Goal: Find specific page/section: Find specific page/section

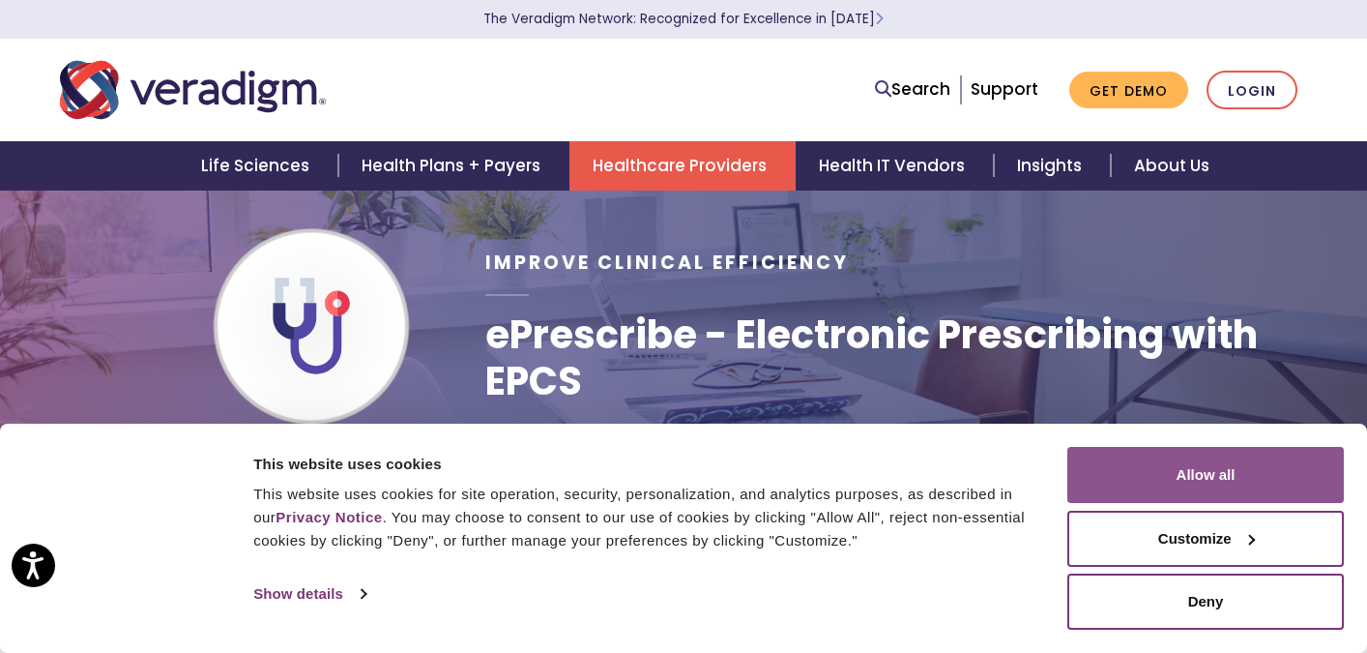
click at [1172, 479] on button "Allow all" at bounding box center [1205, 475] width 277 height 56
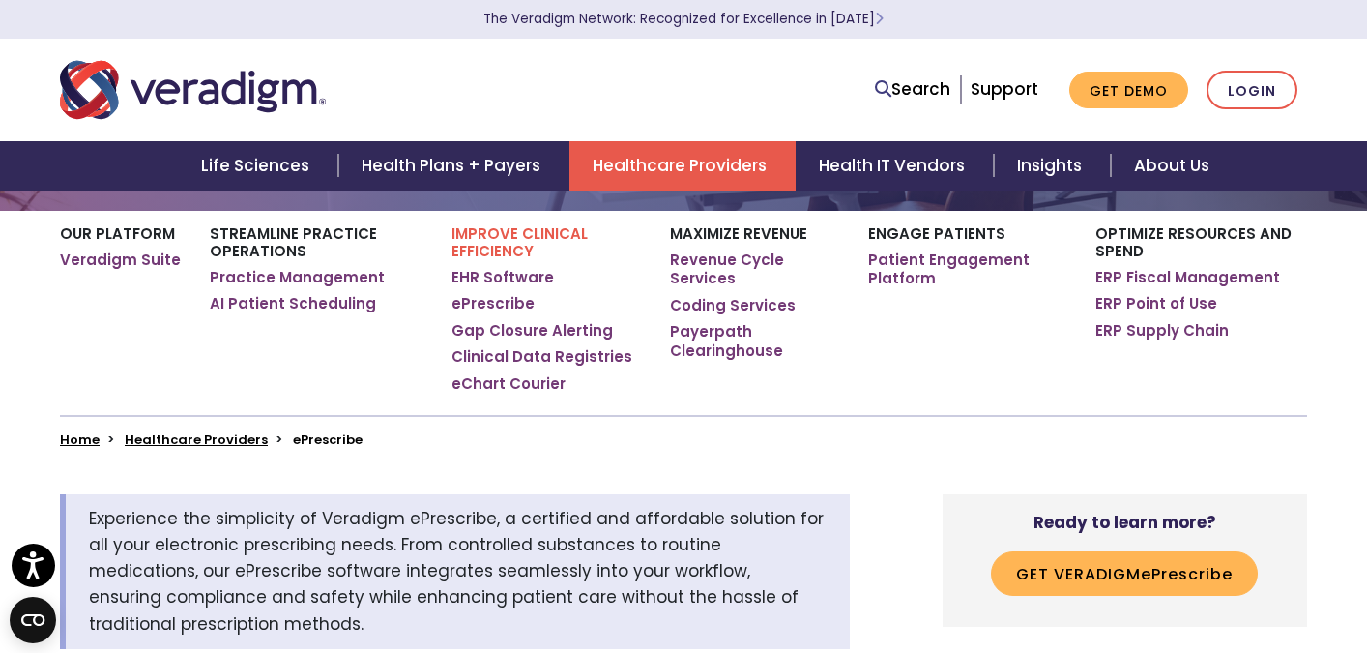
scroll to position [66, 0]
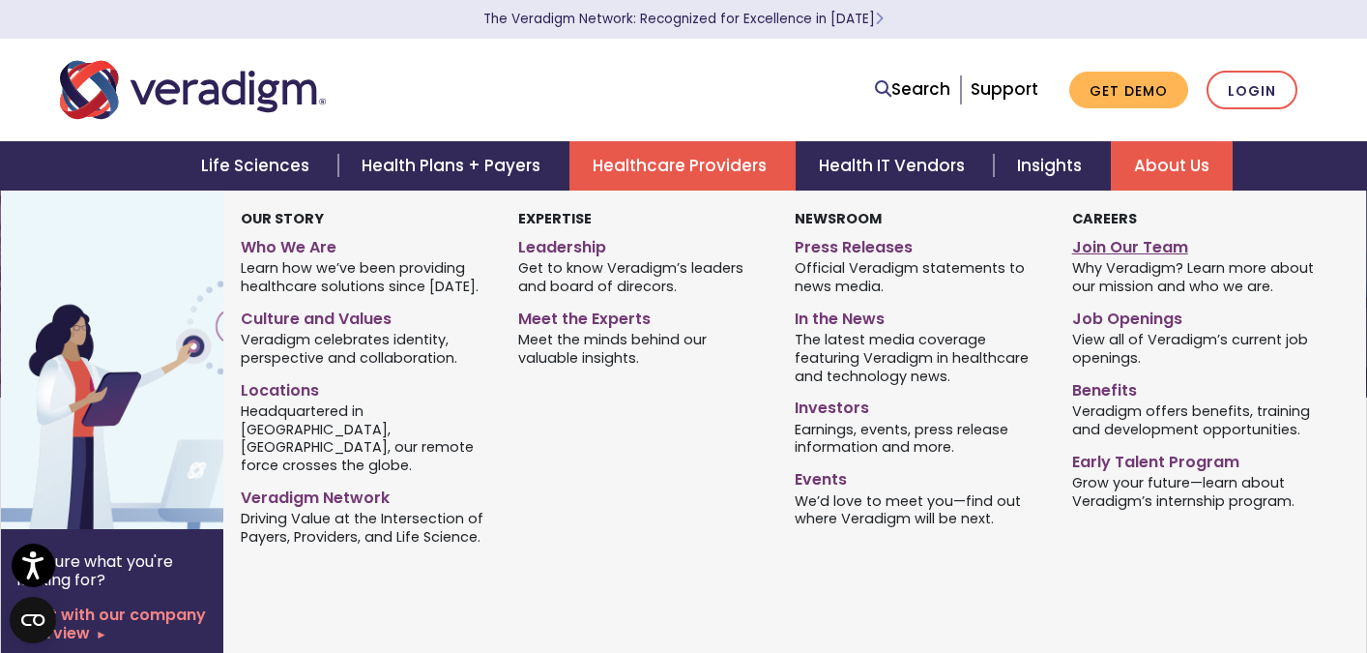
click at [1122, 247] on link "Join Our Team" at bounding box center [1196, 244] width 248 height 28
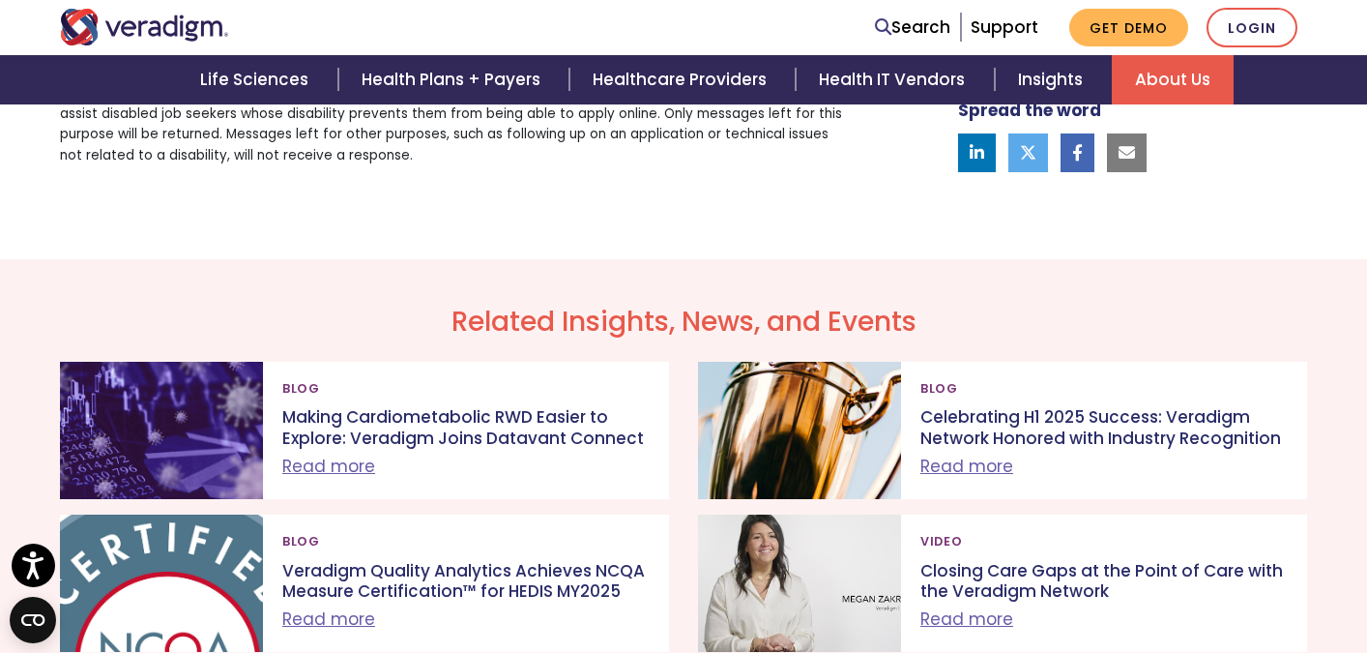
scroll to position [1358, 0]
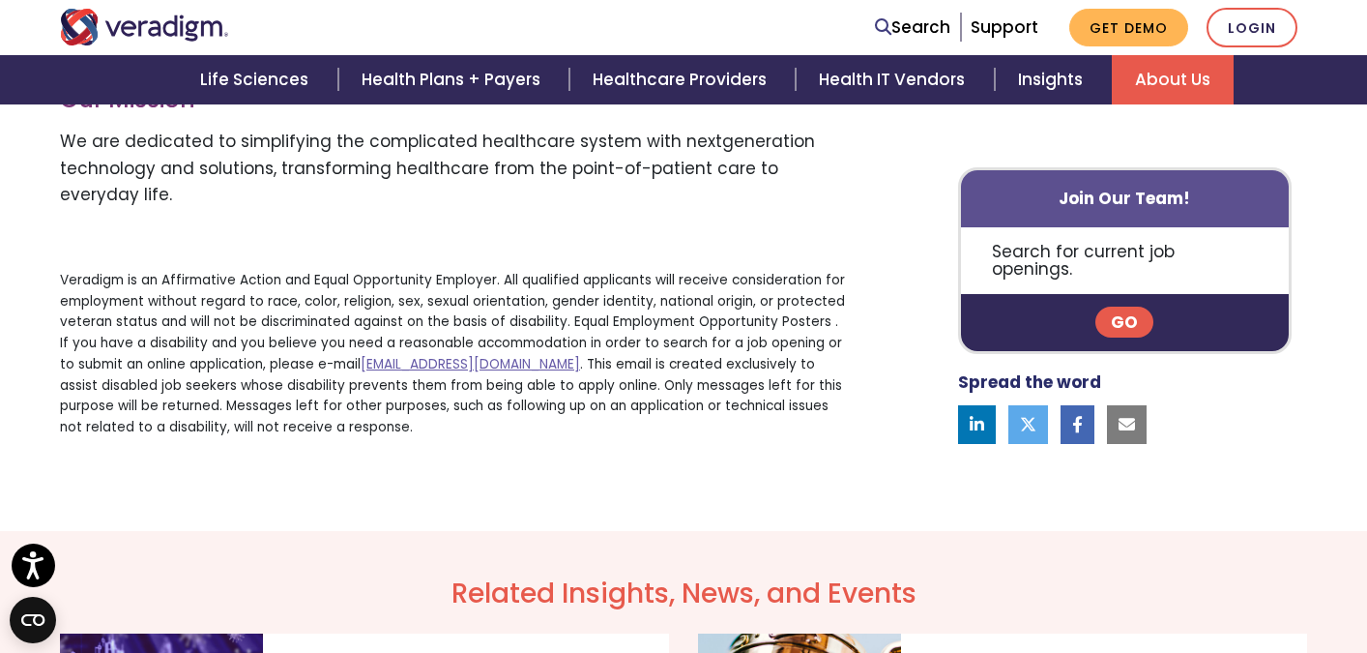
click at [1142, 318] on link "Go" at bounding box center [1124, 322] width 58 height 31
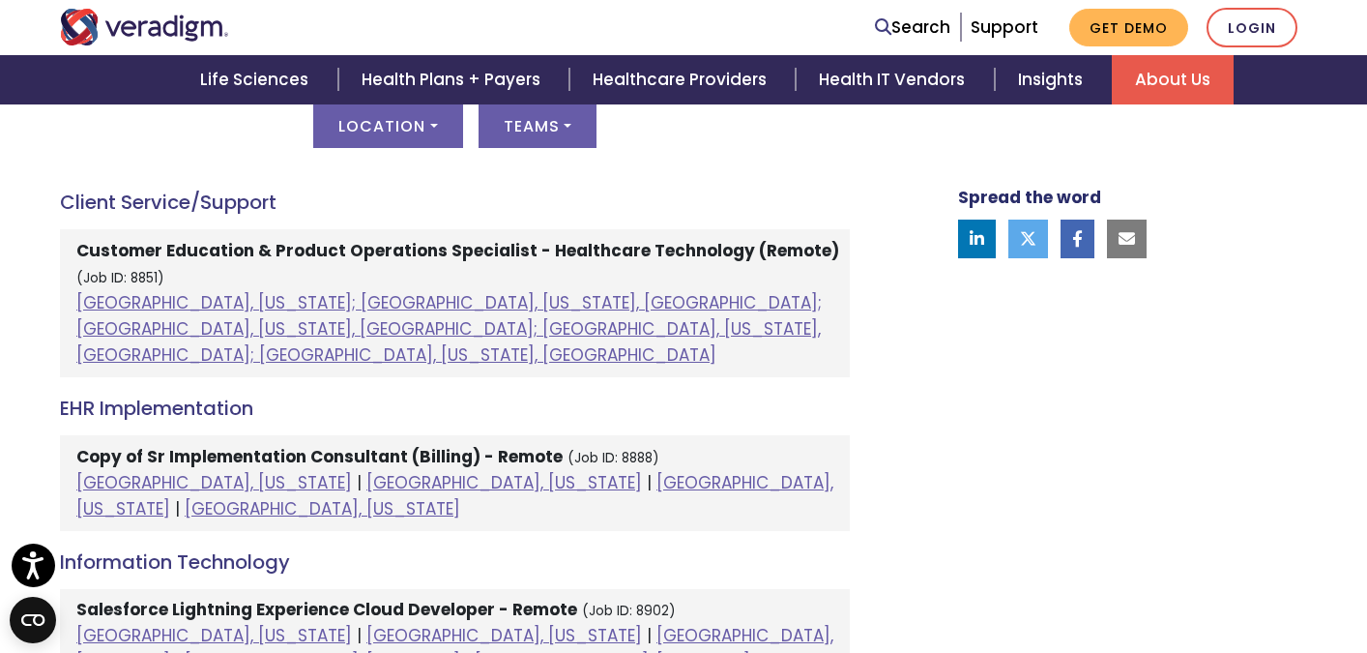
scroll to position [1076, 0]
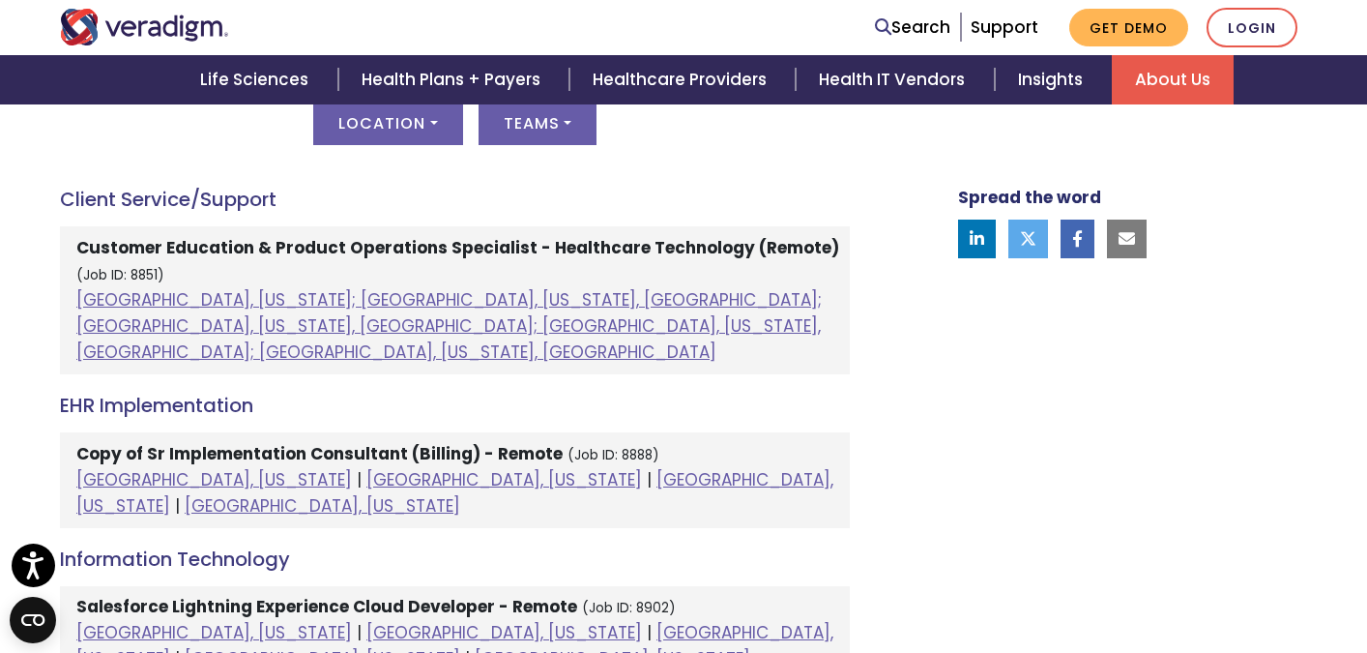
click at [159, 244] on strong "Customer Education & Product Operations Specialist - Healthcare Technology (Rem…" at bounding box center [457, 247] width 763 height 23
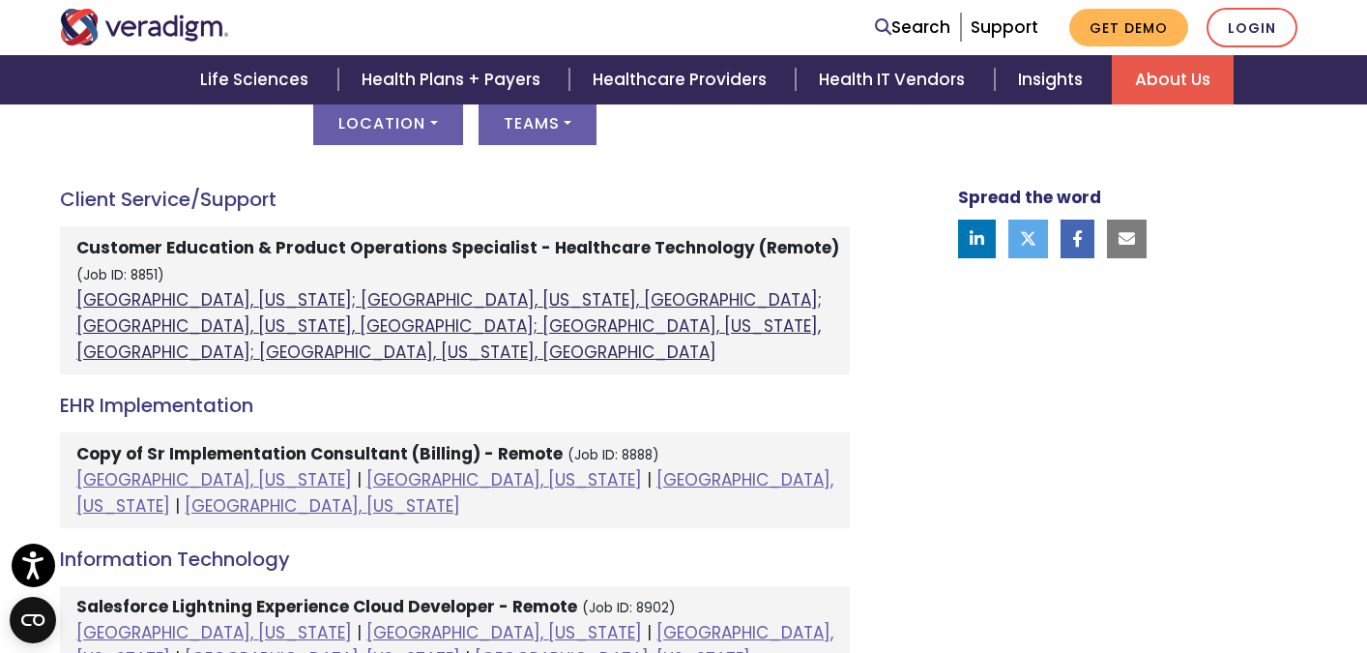
click at [321, 307] on link "[GEOGRAPHIC_DATA], [US_STATE]; [GEOGRAPHIC_DATA], [US_STATE], [GEOGRAPHIC_DATA]…" at bounding box center [448, 325] width 745 height 75
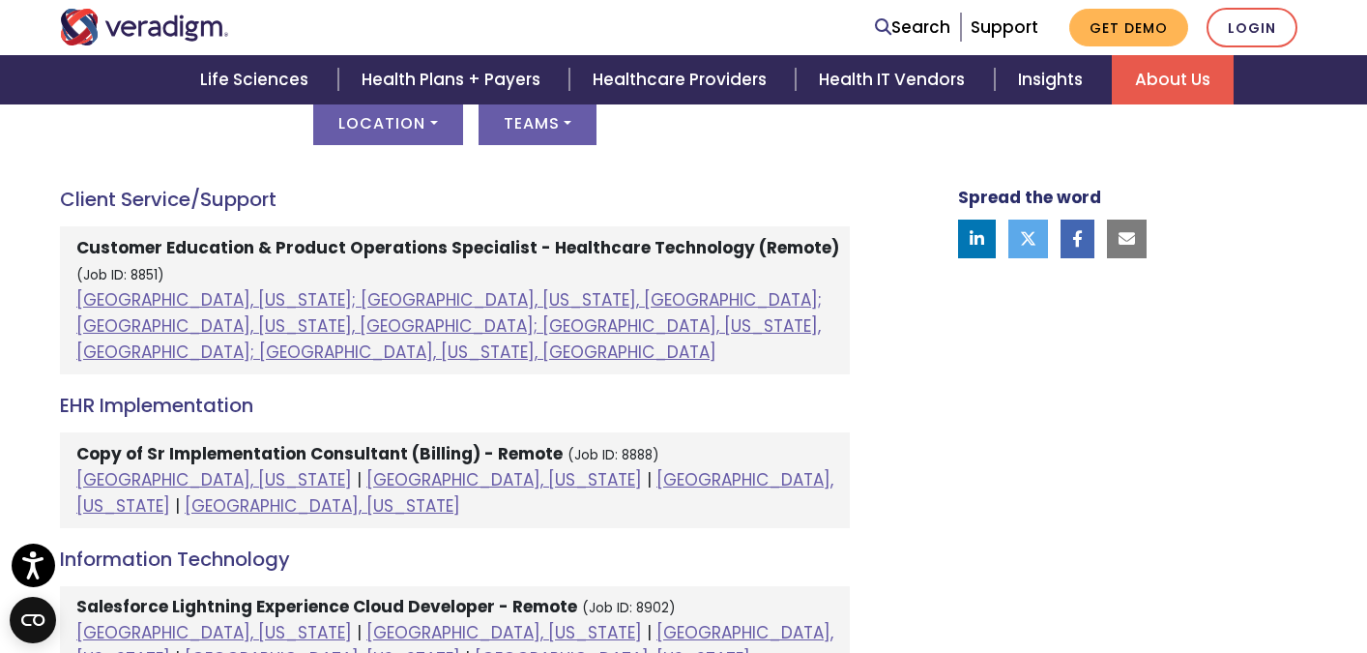
click at [682, 394] on h4 "EHR Implementation" at bounding box center [455, 405] width 790 height 23
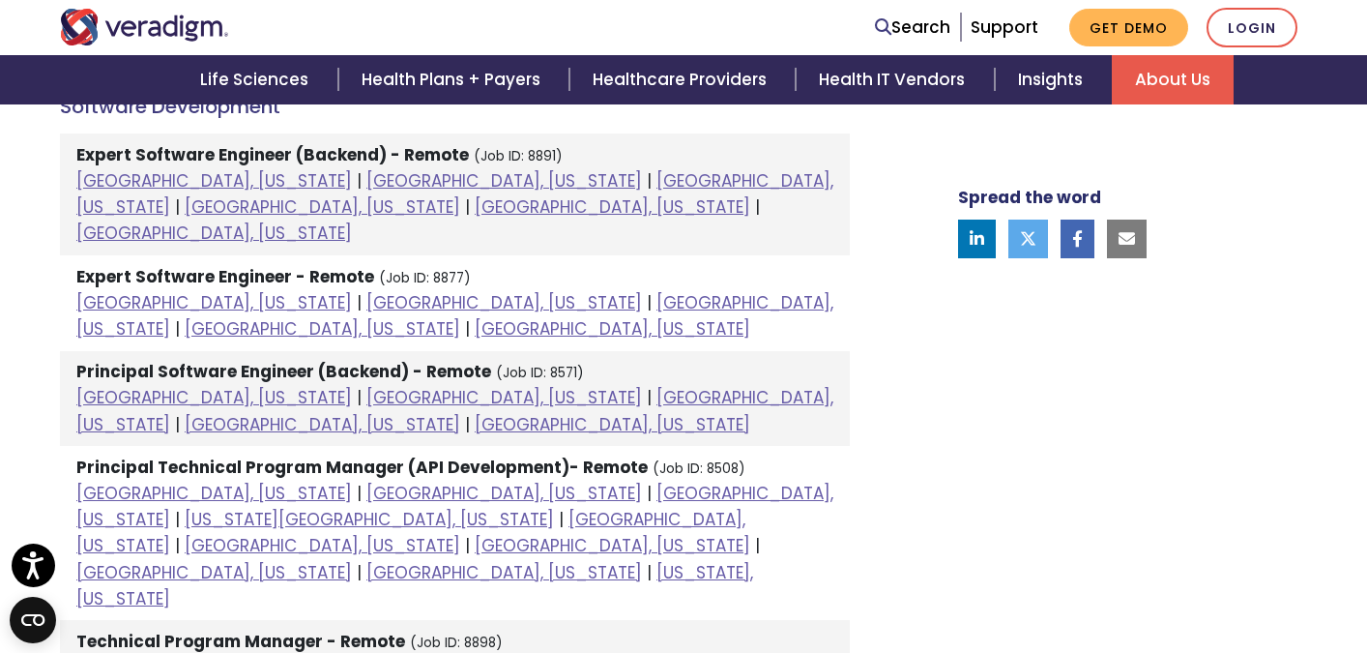
scroll to position [2585, 0]
